Goal: Use online tool/utility: Utilize a website feature to perform a specific function

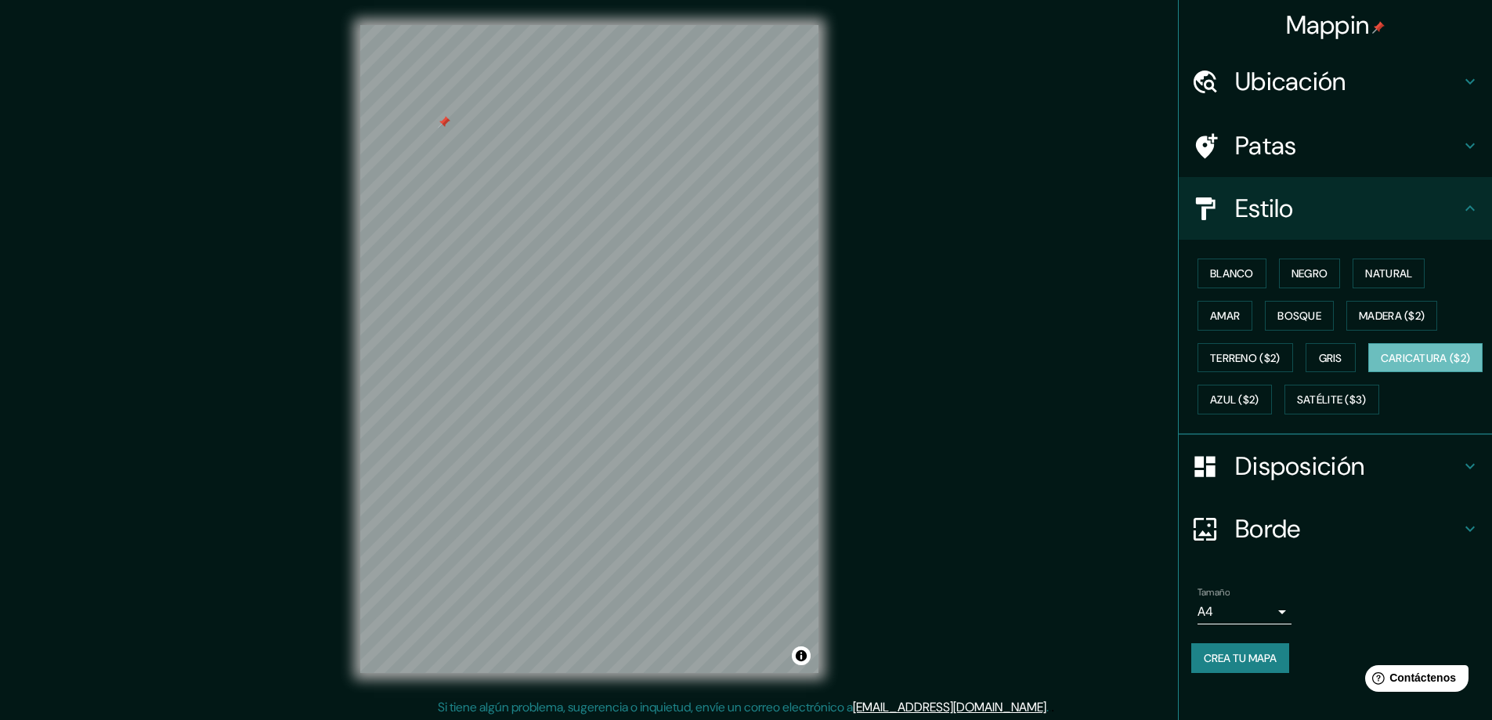
scroll to position [13, 0]
click at [1394, 482] on h4 "Disposición" at bounding box center [1348, 465] width 226 height 31
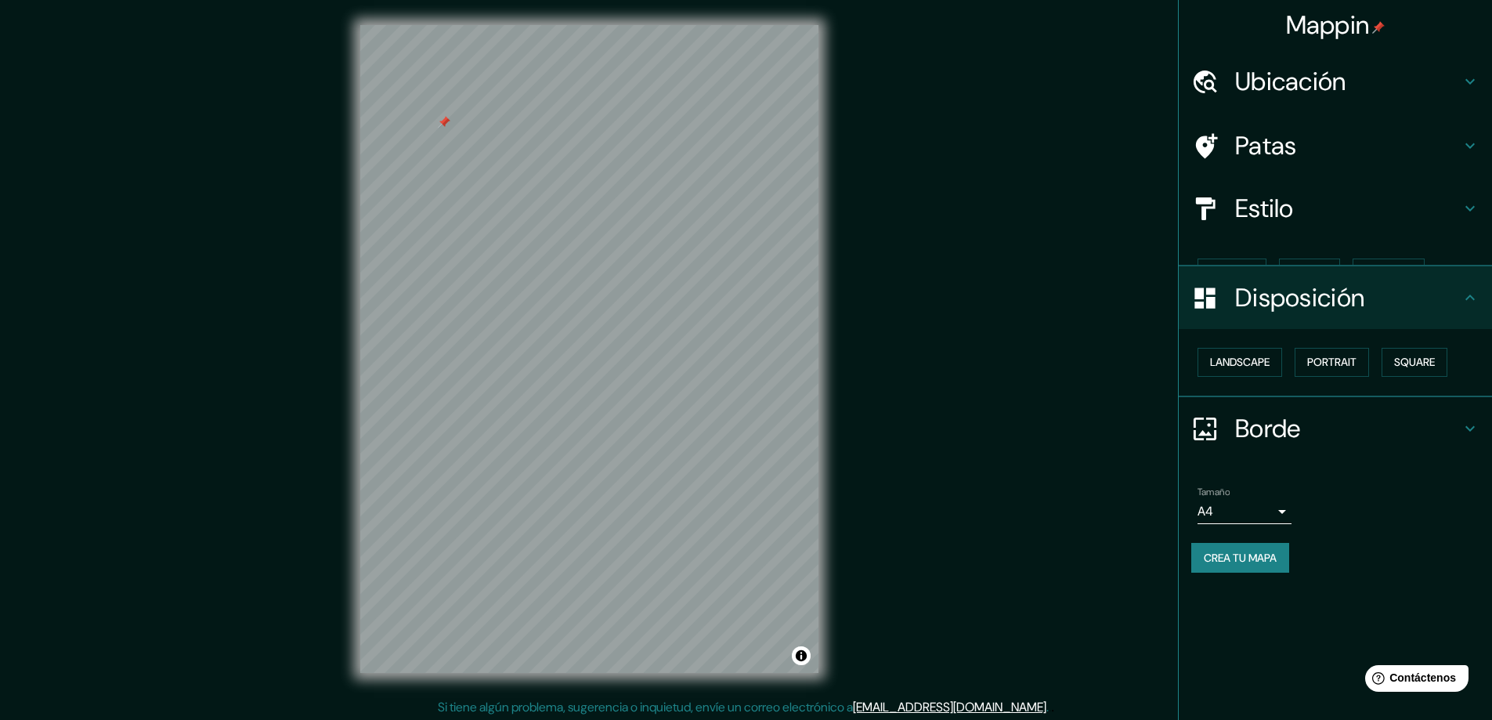
scroll to position [0, 0]
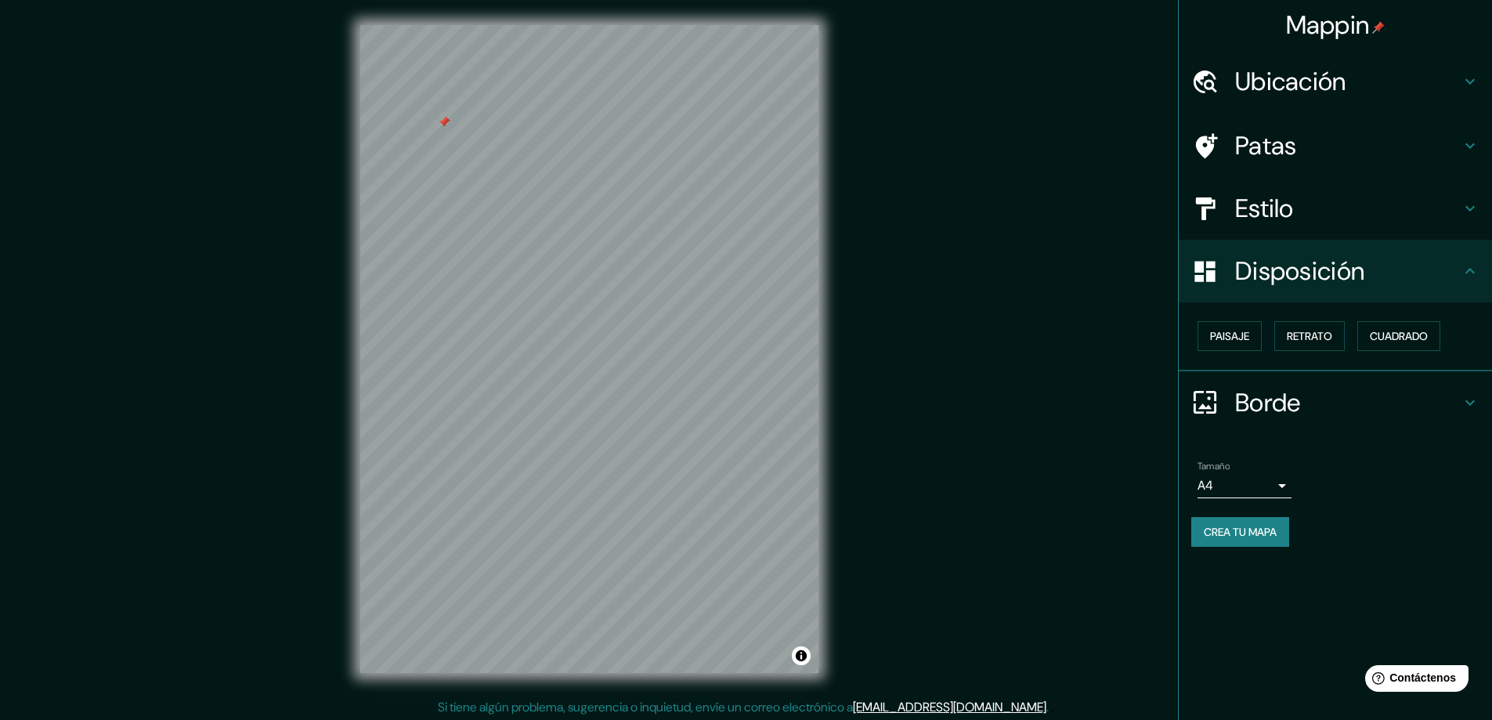
click at [1290, 184] on div "Estilo" at bounding box center [1334, 208] width 313 height 63
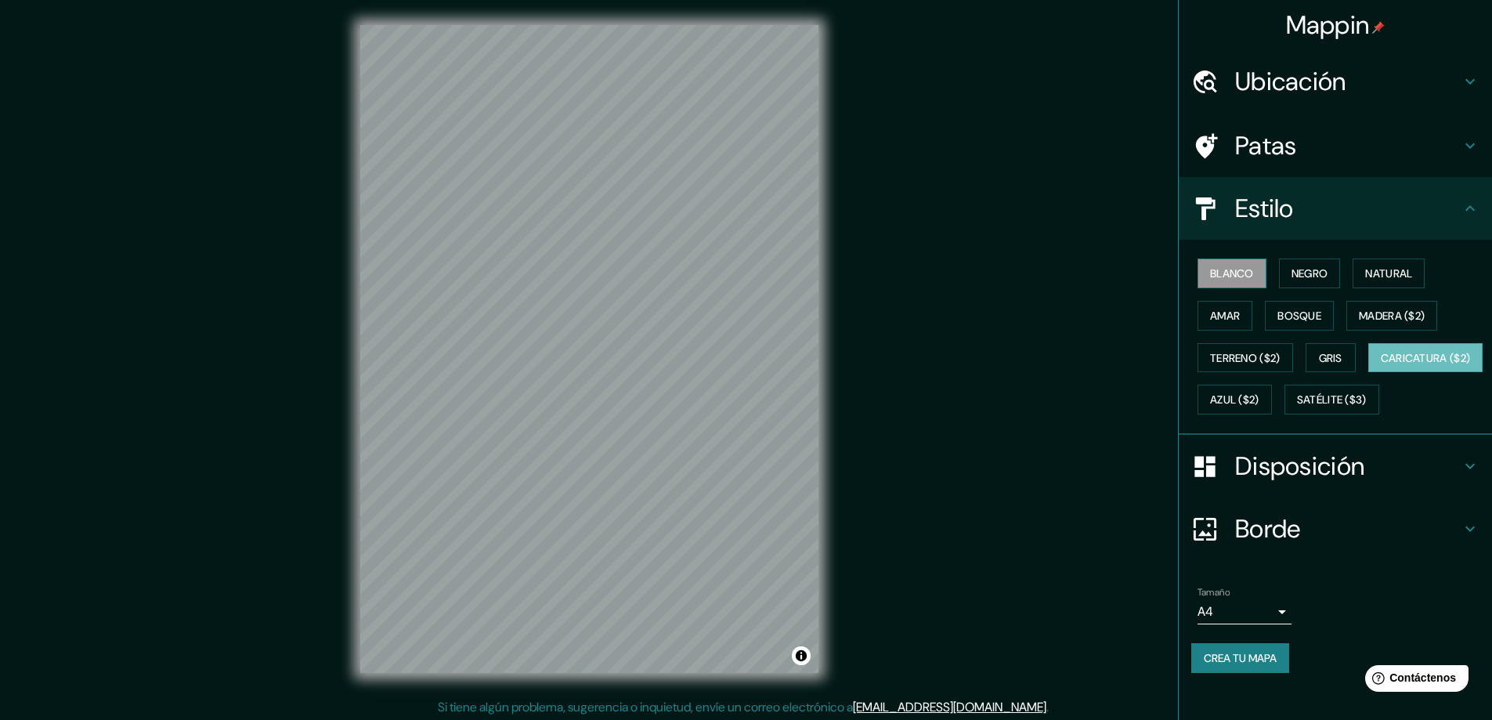
click at [1254, 276] on button "Blanco" at bounding box center [1231, 273] width 69 height 30
click at [1307, 287] on button "Negro" at bounding box center [1310, 273] width 62 height 30
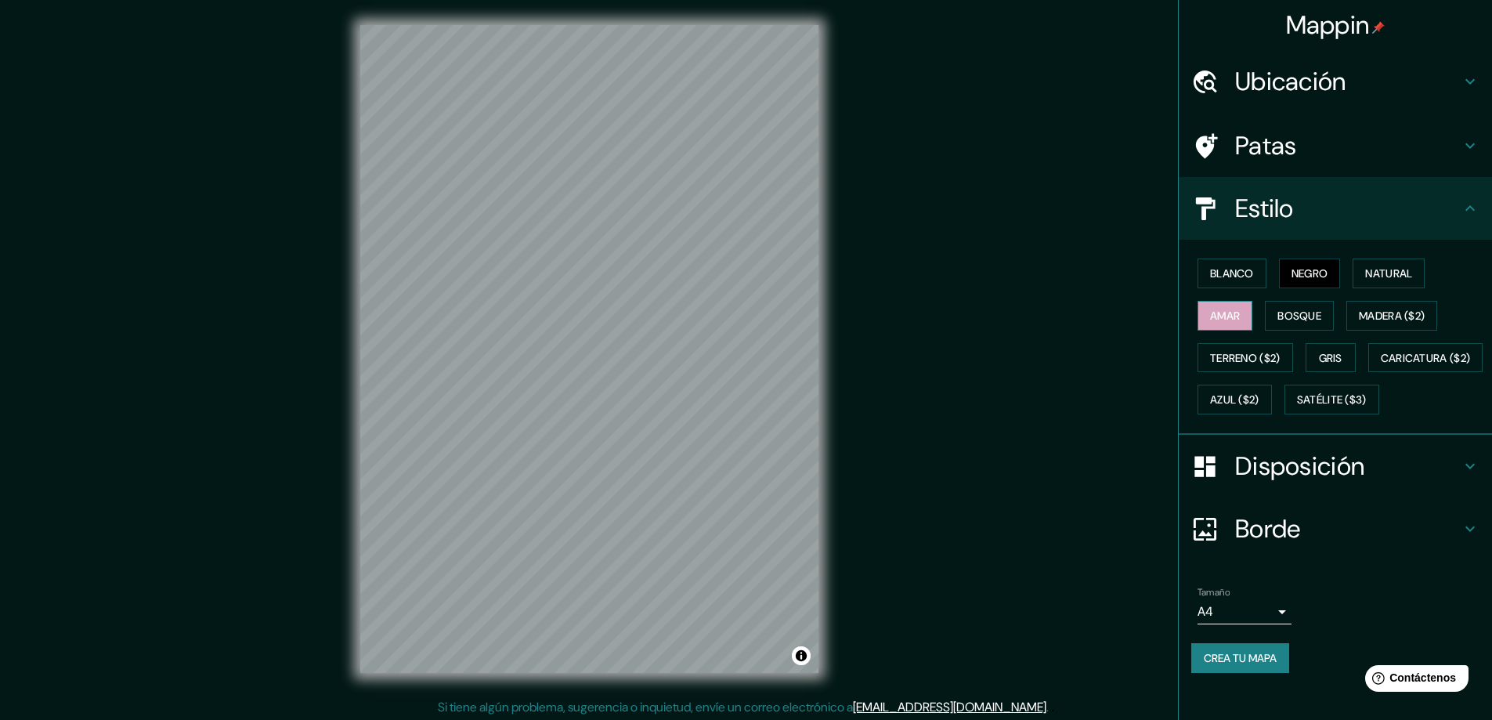
click at [1210, 323] on font "Amar" at bounding box center [1225, 315] width 30 height 20
click at [1277, 309] on font "Bosque" at bounding box center [1299, 316] width 44 height 14
click at [1268, 368] on button "Terreno ($2)" at bounding box center [1245, 358] width 96 height 30
click at [1330, 362] on font "Gris" at bounding box center [1330, 358] width 23 height 14
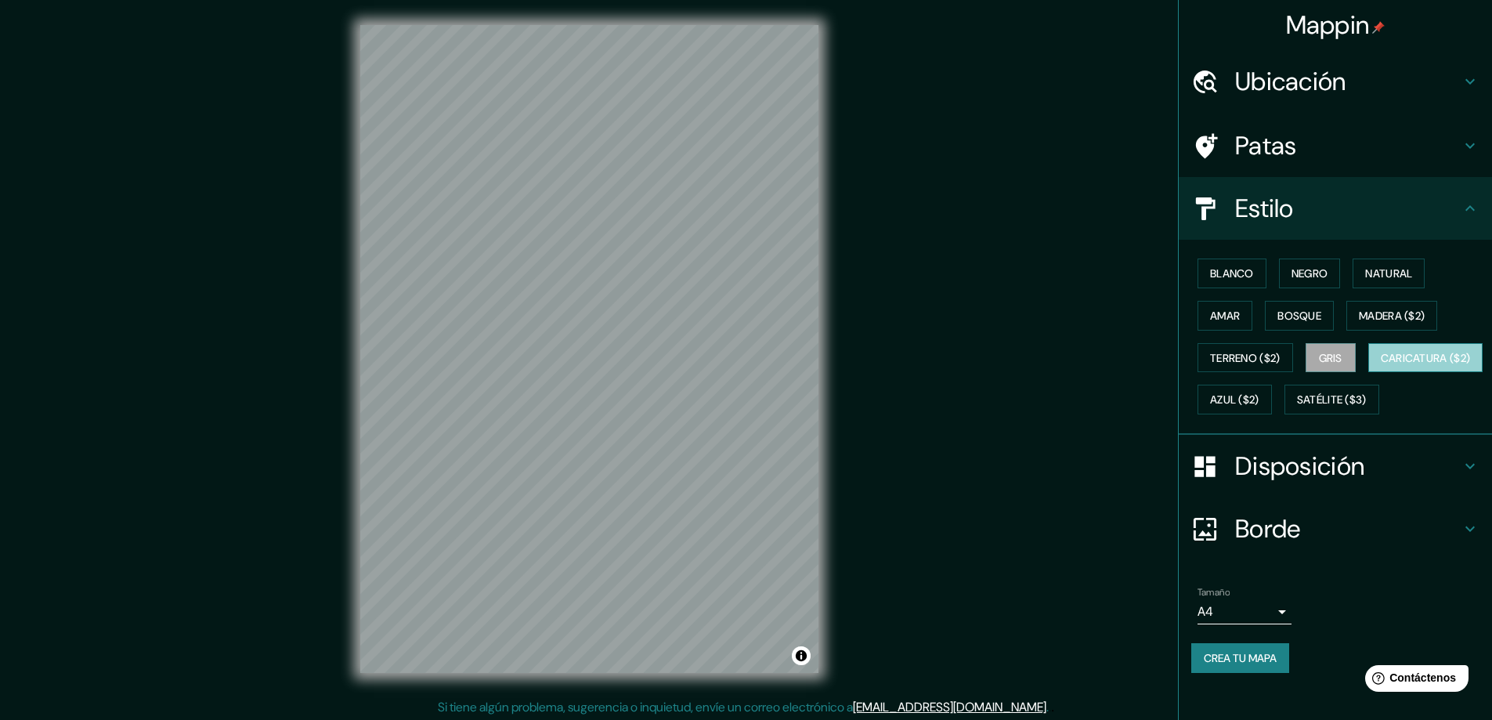
click at [1380, 368] on font "Caricatura ($2)" at bounding box center [1425, 358] width 90 height 20
click at [1259, 395] on font "Azul ($2)" at bounding box center [1234, 400] width 49 height 14
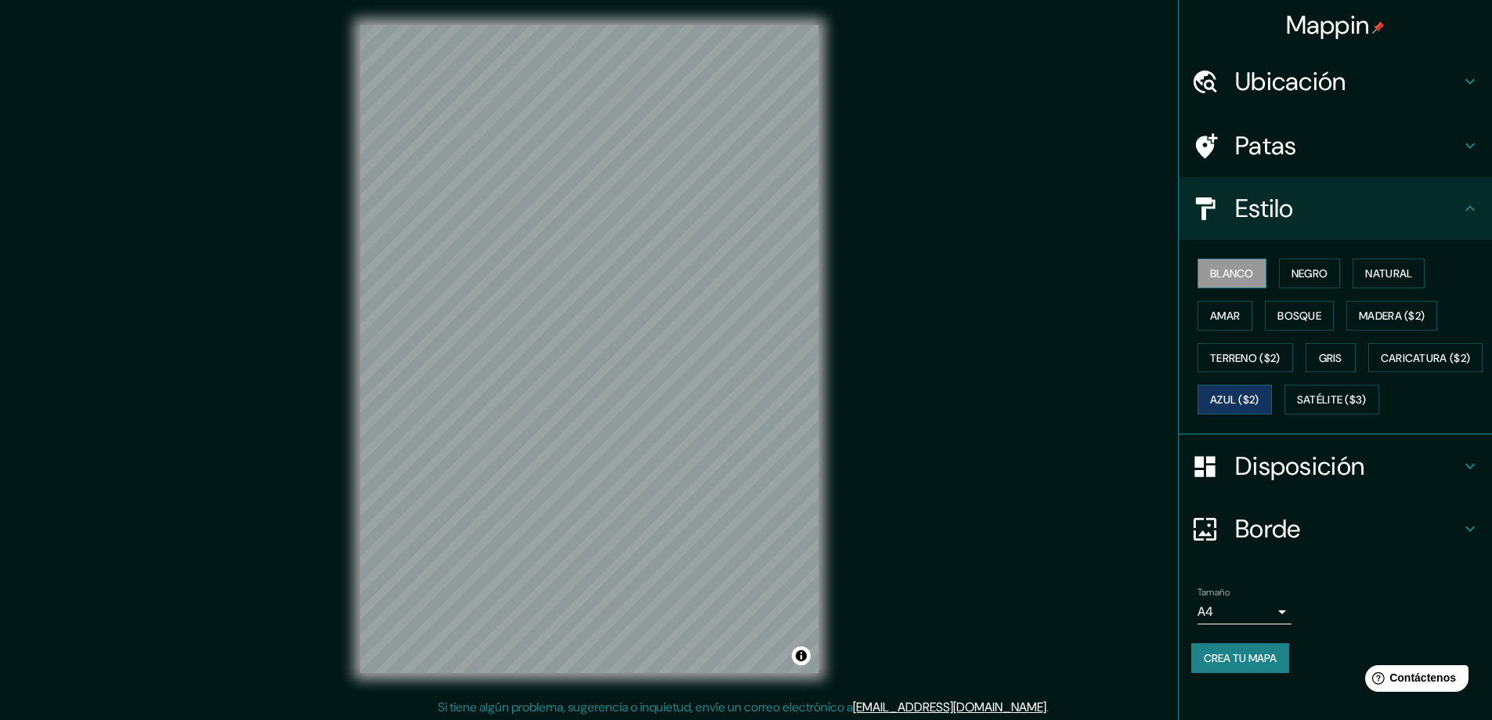
click at [1221, 284] on button "Blanco" at bounding box center [1231, 273] width 69 height 30
click at [1283, 161] on font "Patas" at bounding box center [1266, 145] width 62 height 33
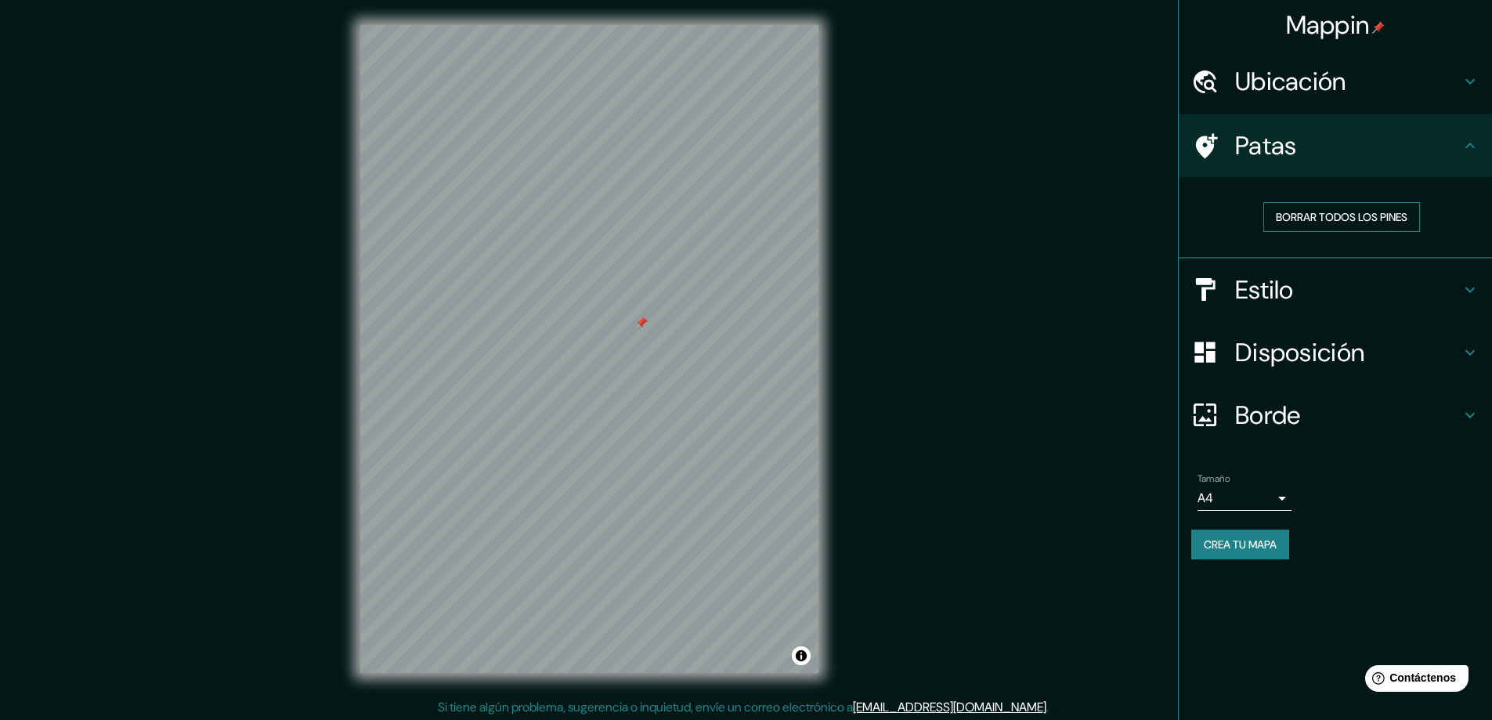
click at [1306, 220] on font "Borrar todos los pines" at bounding box center [1342, 217] width 132 height 14
drag, startPoint x: 1328, startPoint y: 215, endPoint x: 1205, endPoint y: 234, distance: 124.4
click at [1329, 215] on font "Borrar todos los pines" at bounding box center [1342, 217] width 132 height 14
